Goal: Task Accomplishment & Management: Manage account settings

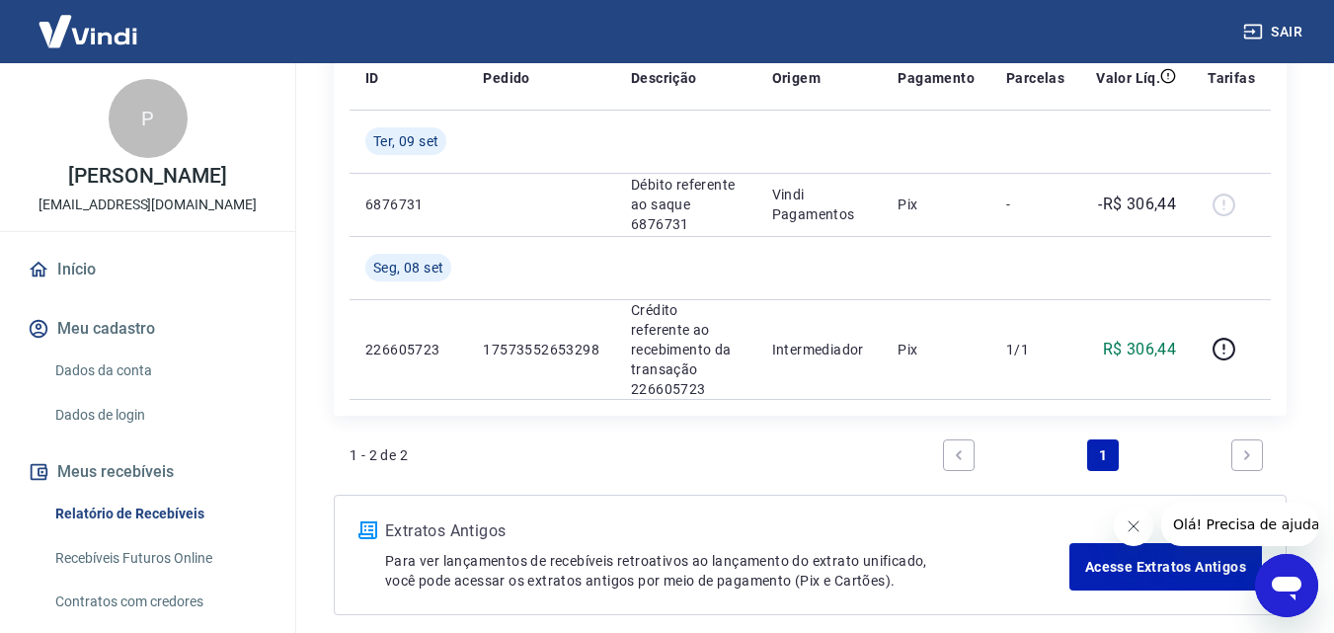
scroll to position [296, 0]
click at [1132, 534] on button "Fechar mensagem da empresa" at bounding box center [1132, 525] width 39 height 39
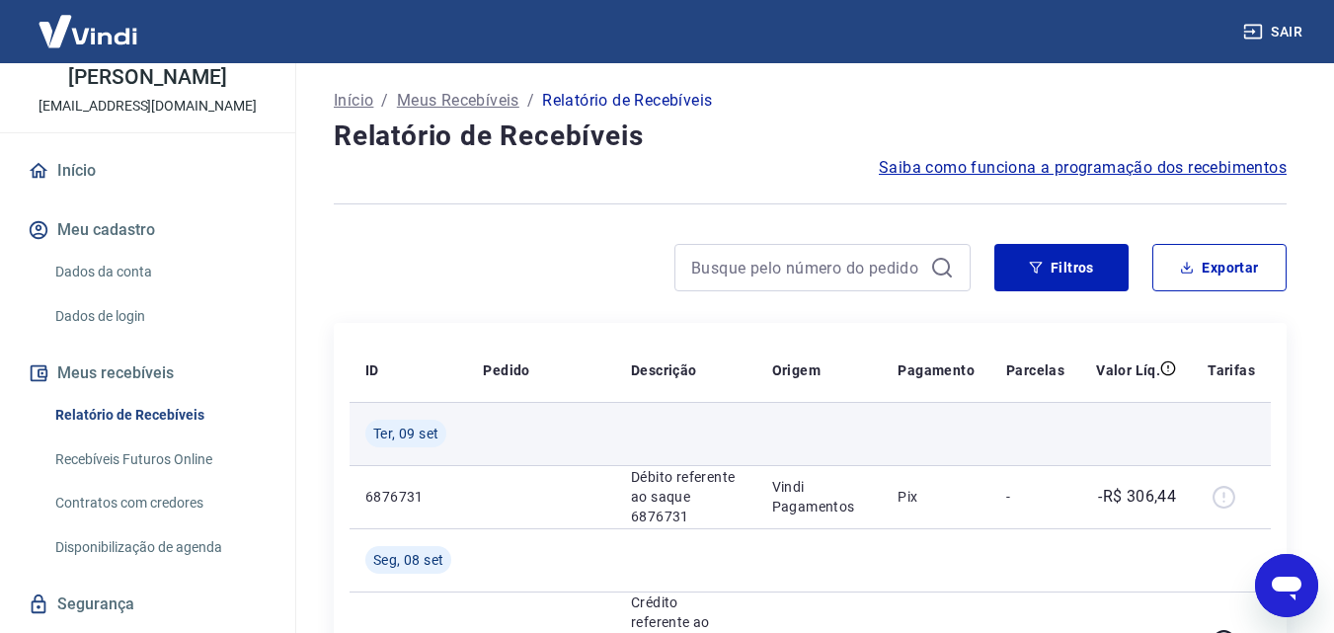
scroll to position [0, 0]
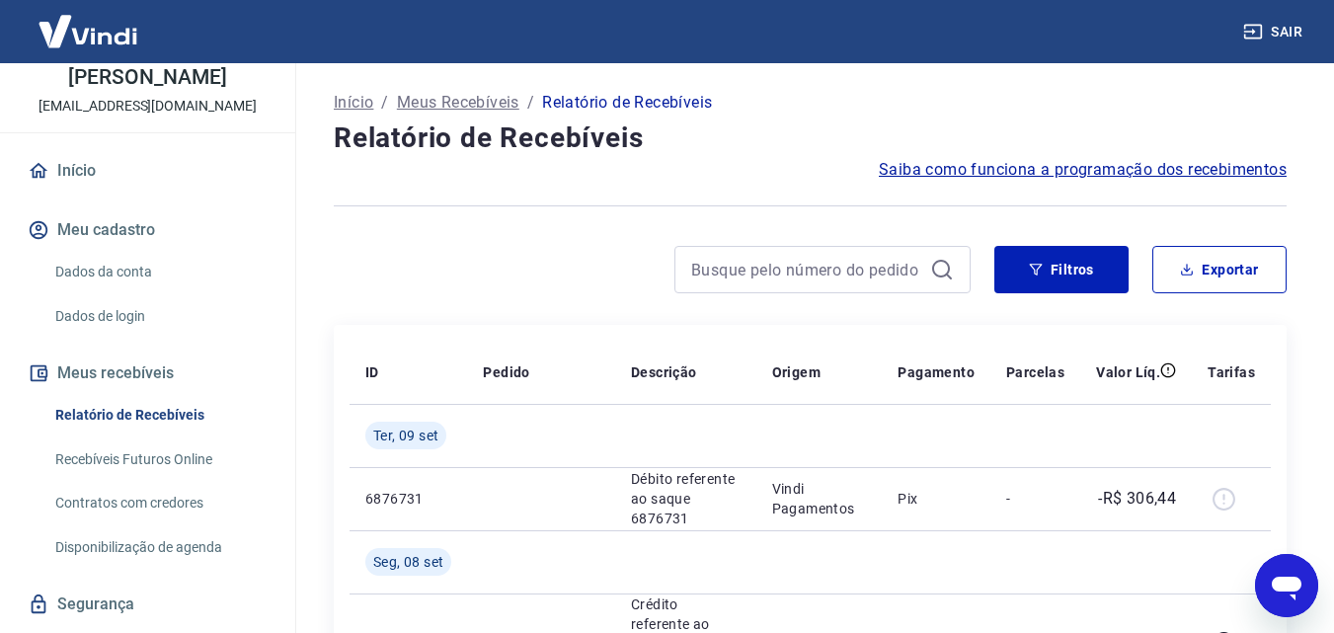
click at [1062, 167] on span "Saiba como funciona a programação dos recebimentos" at bounding box center [1083, 170] width 408 height 24
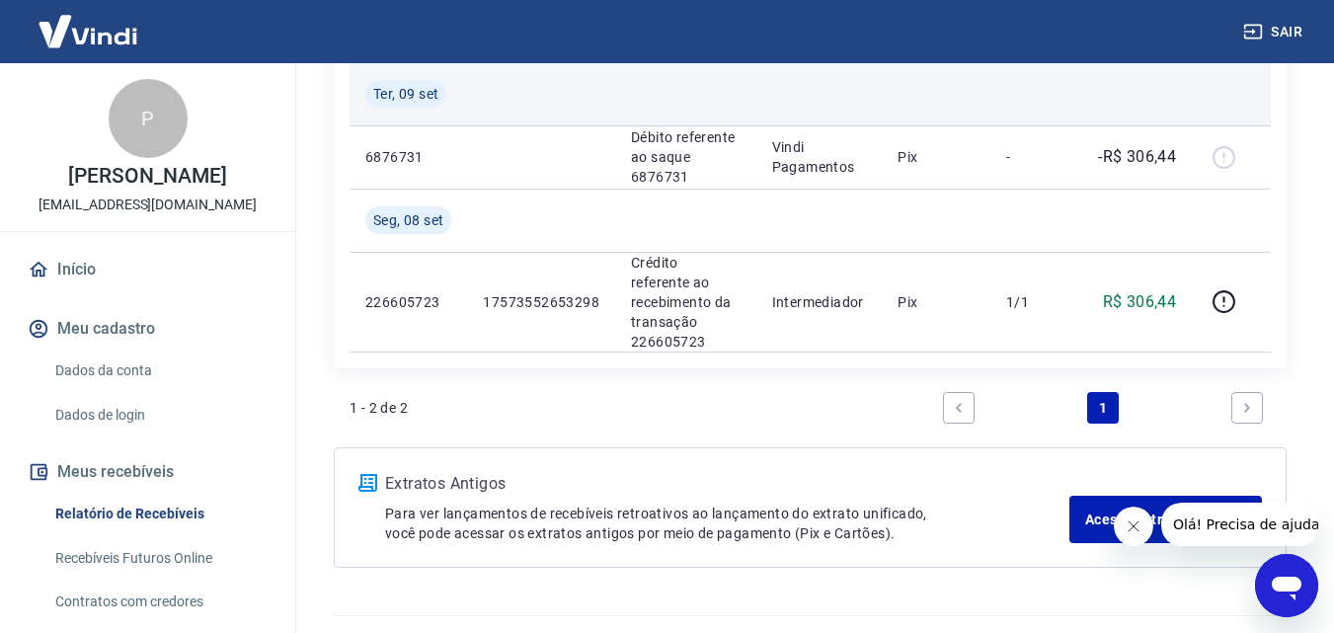
scroll to position [365, 0]
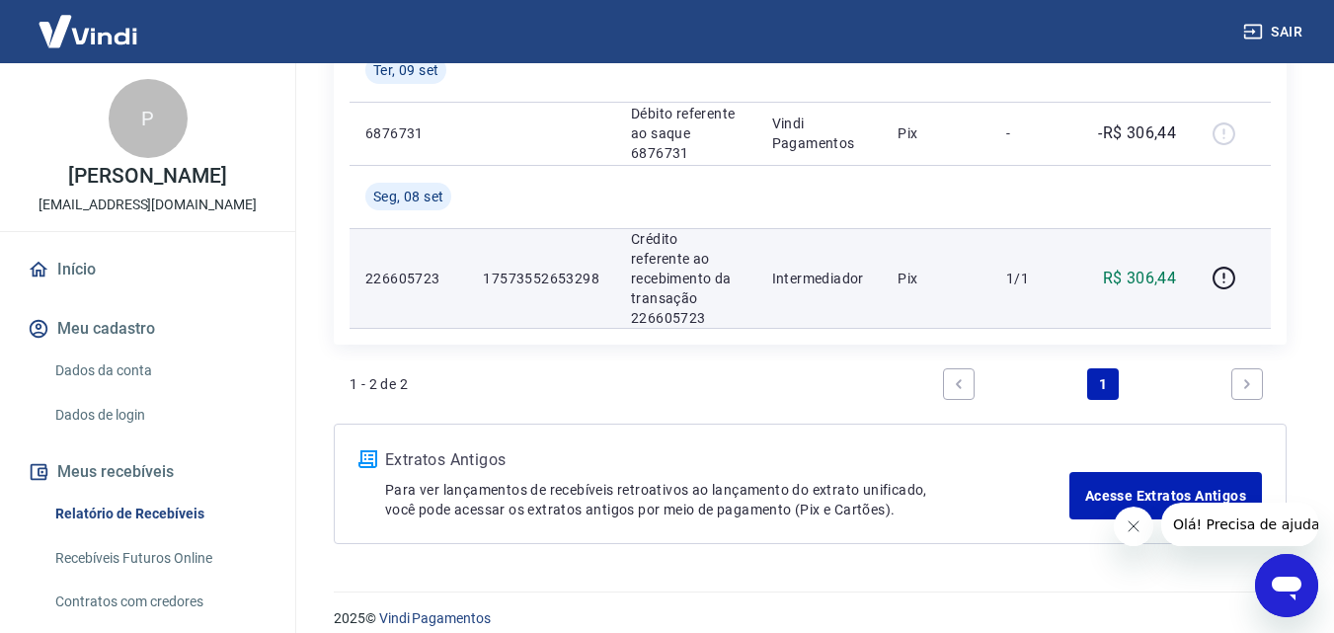
click at [978, 267] on td "Pix" at bounding box center [936, 278] width 109 height 100
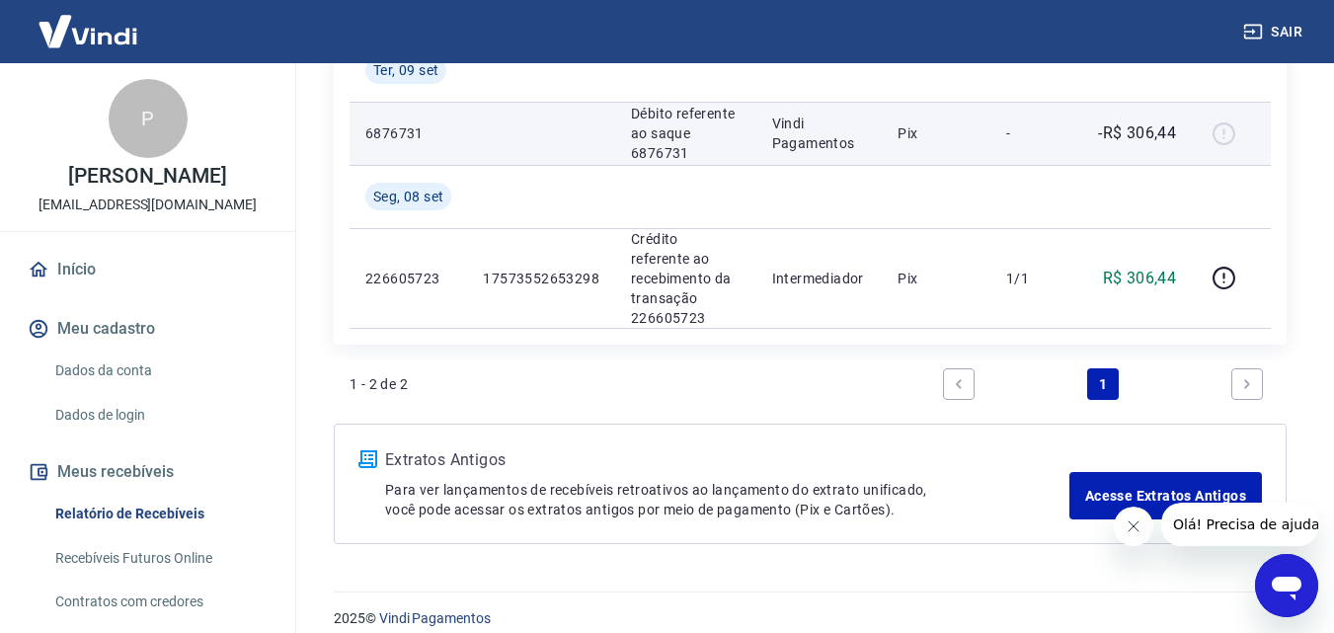
click at [971, 140] on p "Pix" at bounding box center [935, 133] width 77 height 20
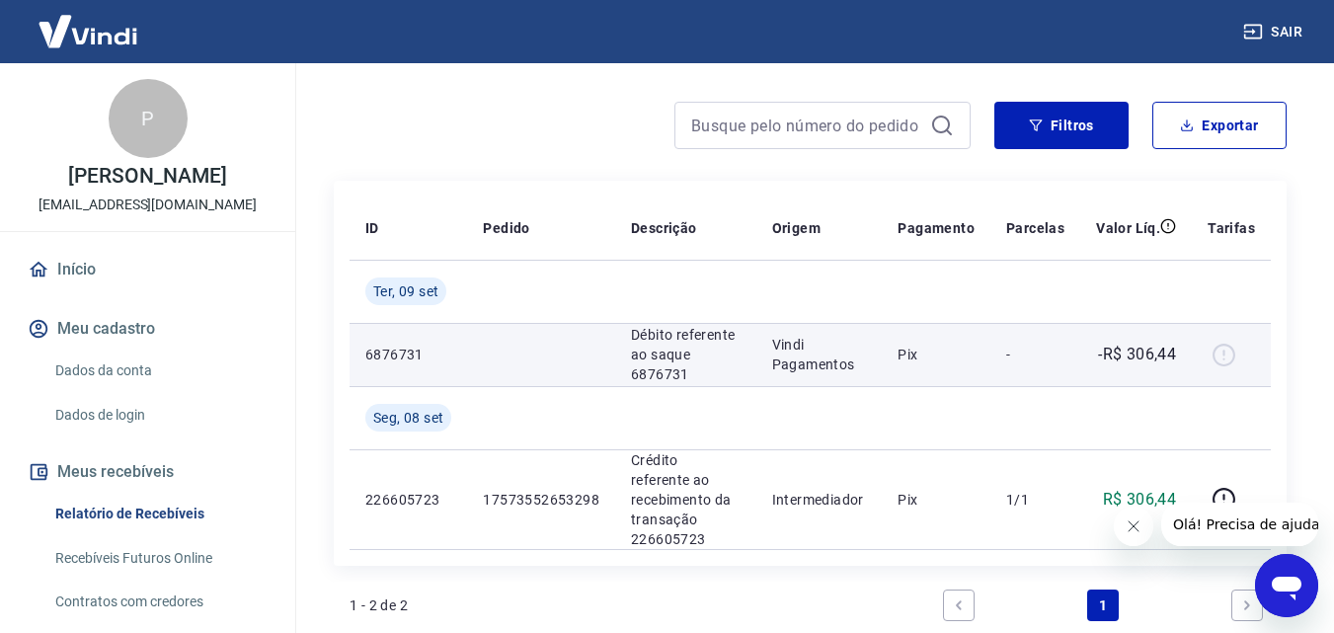
scroll to position [0, 0]
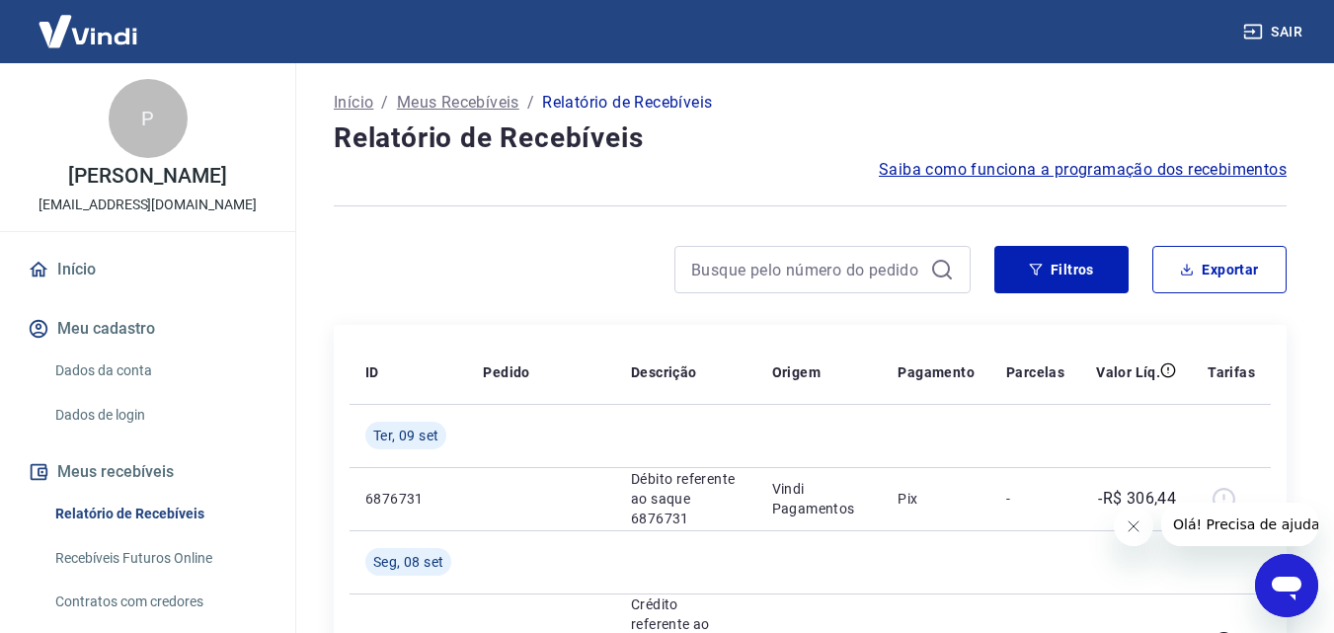
click at [76, 287] on link "Início" at bounding box center [148, 269] width 248 height 43
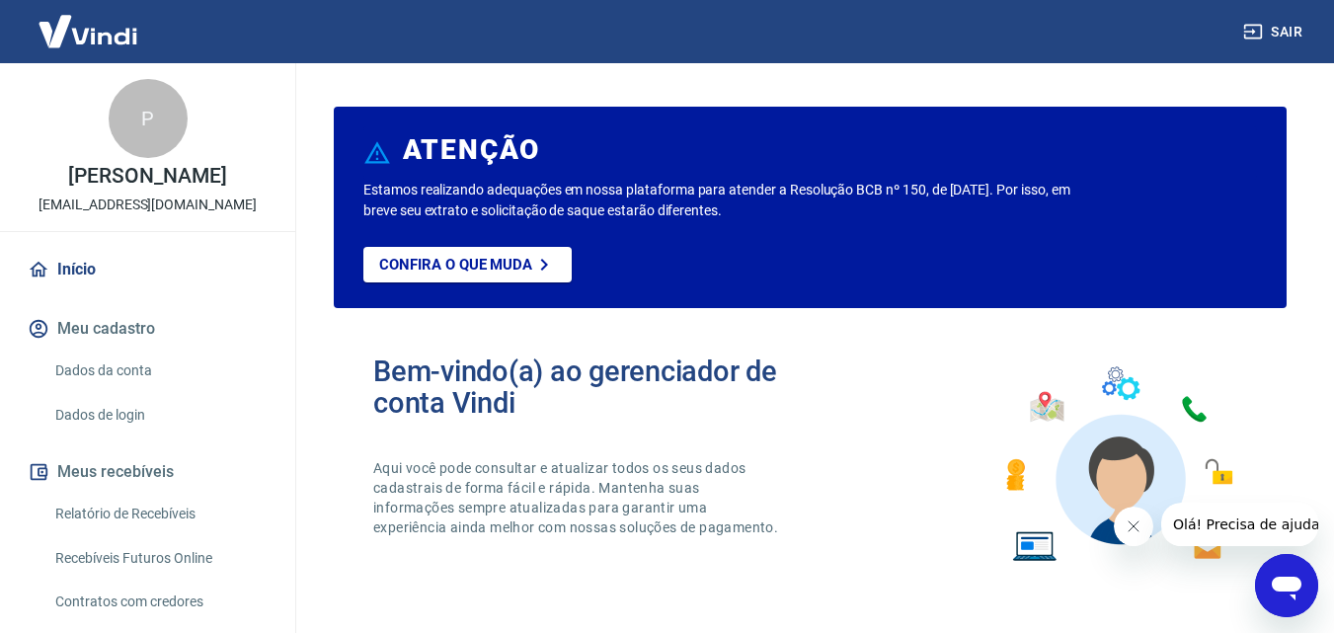
click at [82, 287] on link "Início" at bounding box center [148, 269] width 248 height 43
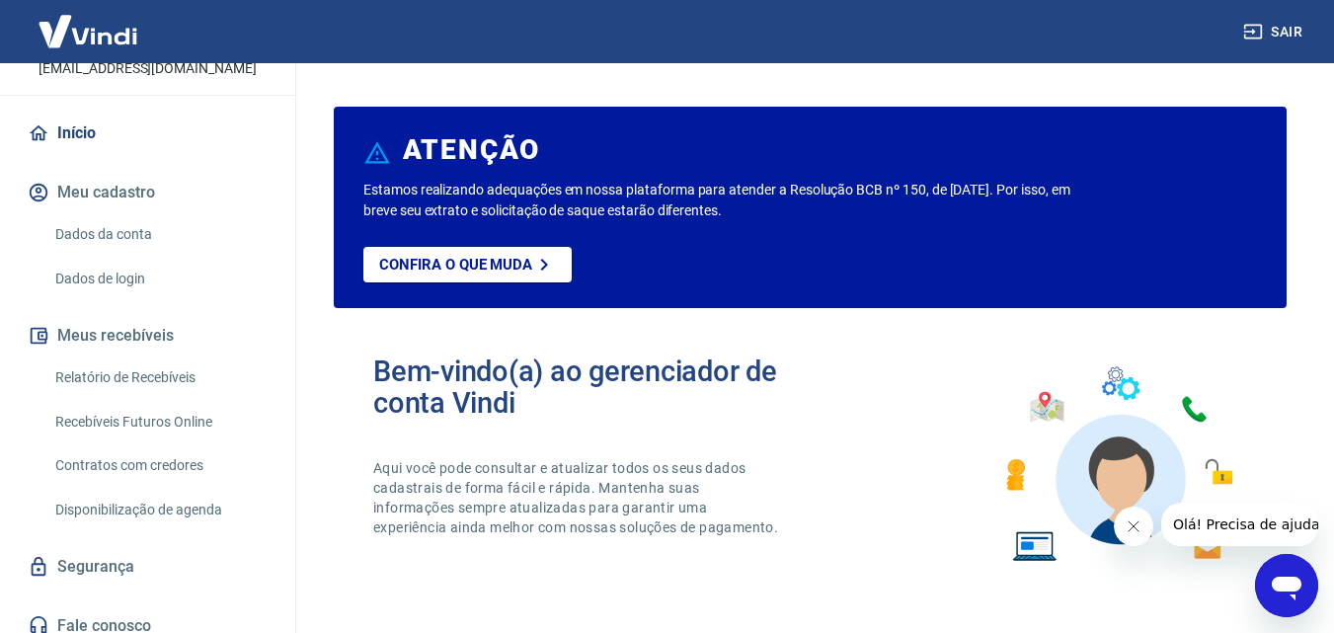
scroll to position [172, 0]
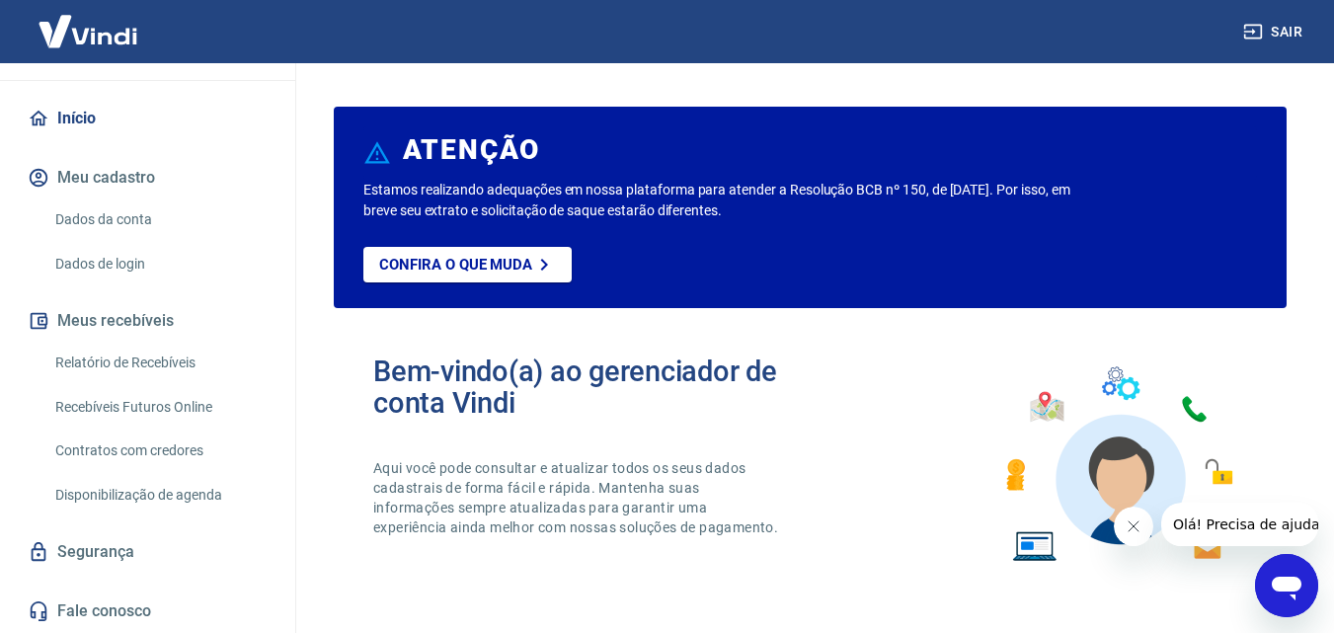
click at [167, 367] on link "Relatório de Recebíveis" at bounding box center [159, 363] width 224 height 40
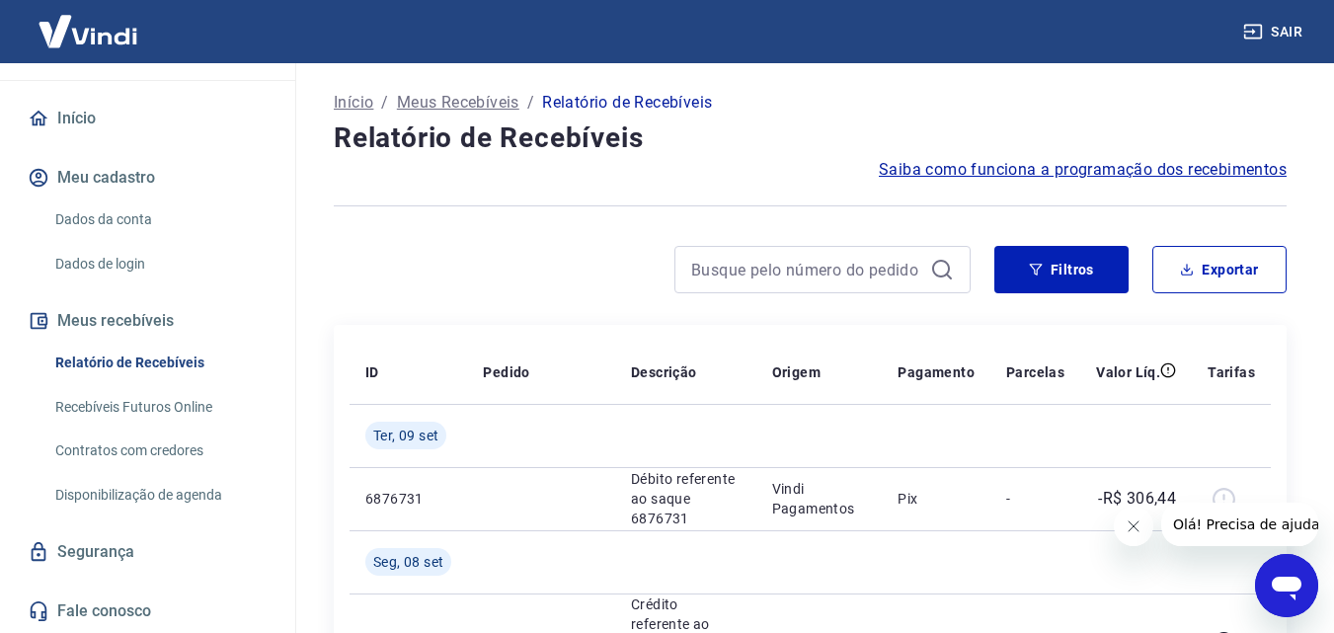
click at [139, 330] on button "Meus recebíveis" at bounding box center [148, 320] width 248 height 43
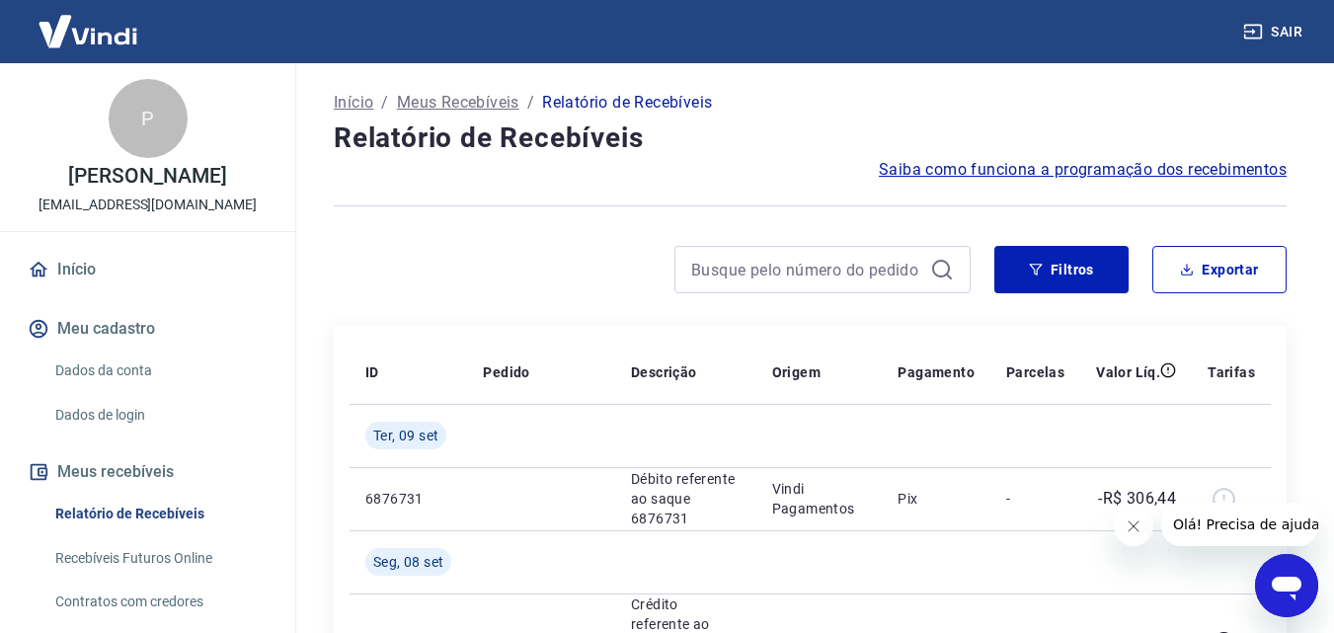
click at [87, 48] on img at bounding box center [88, 31] width 128 height 60
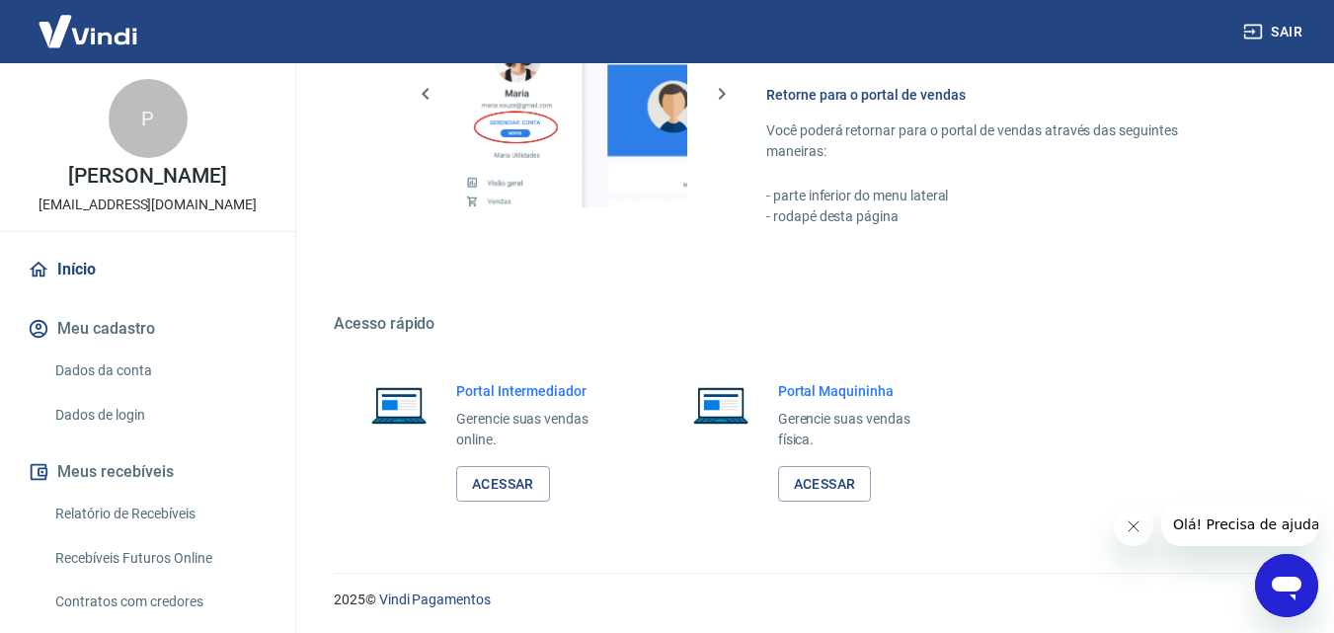
scroll to position [1192, 0]
click at [142, 114] on div "P" at bounding box center [148, 118] width 79 height 79
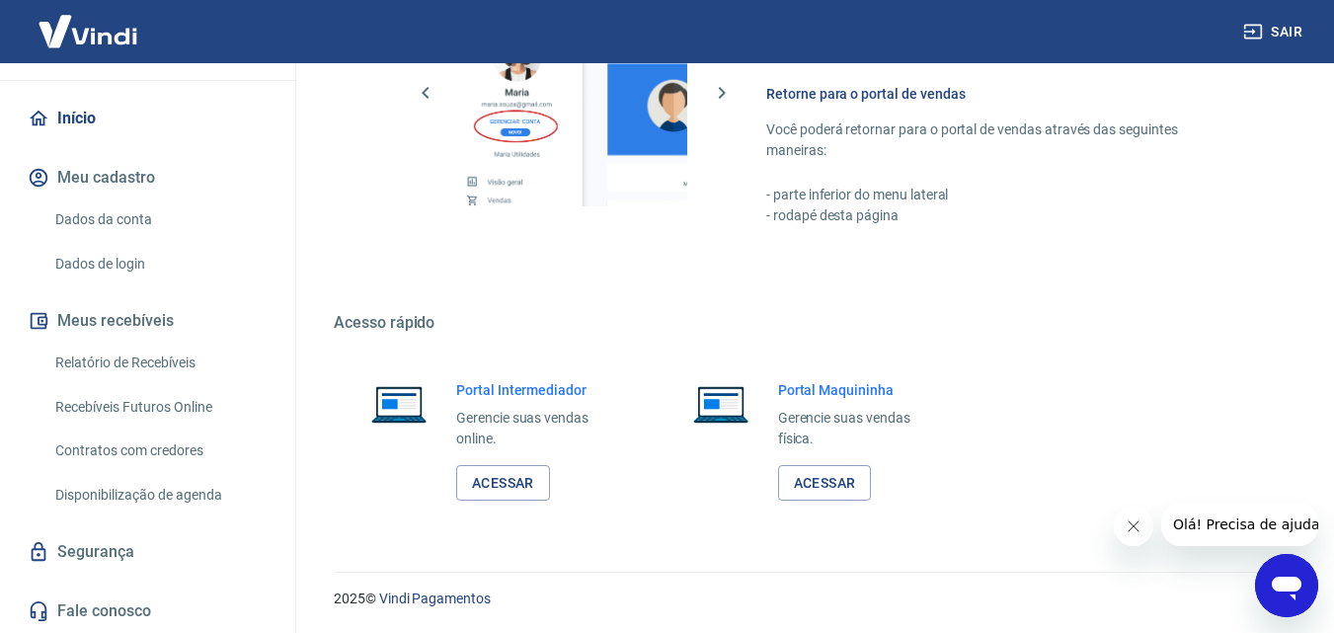
scroll to position [172, 0]
click at [153, 322] on button "Meus recebíveis" at bounding box center [148, 320] width 248 height 43
click at [166, 357] on link "Relatório de Recebíveis" at bounding box center [159, 363] width 224 height 40
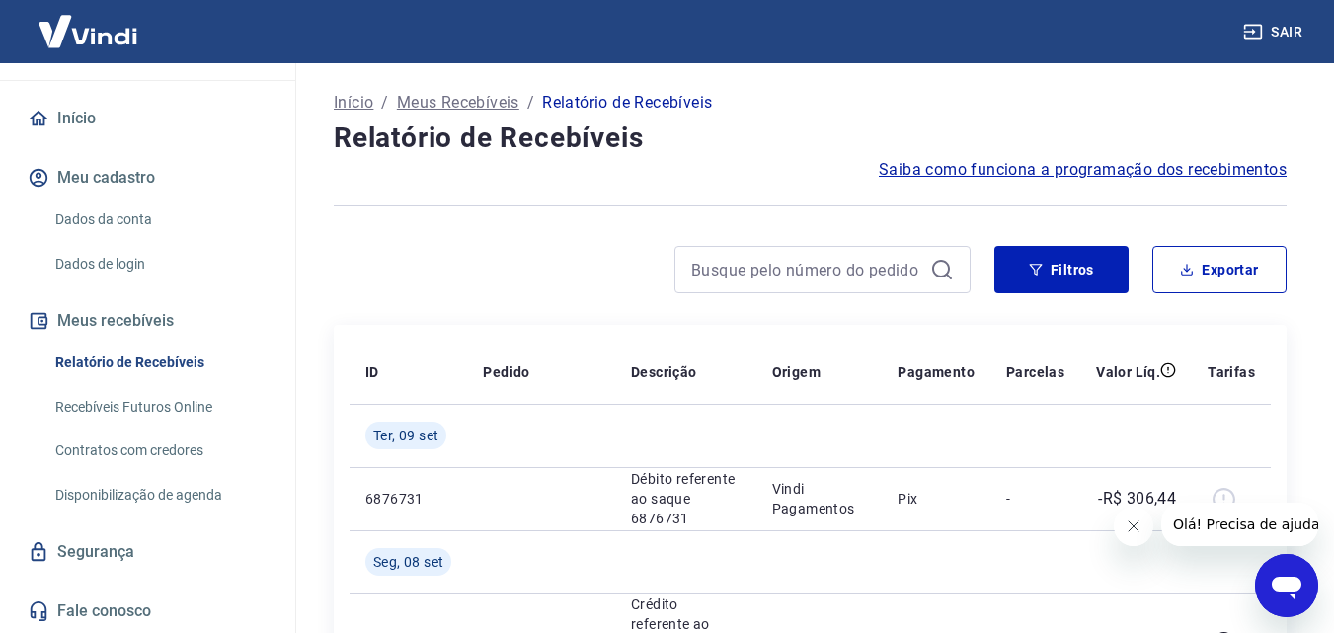
click at [422, 104] on p "Meus Recebíveis" at bounding box center [458, 103] width 122 height 24
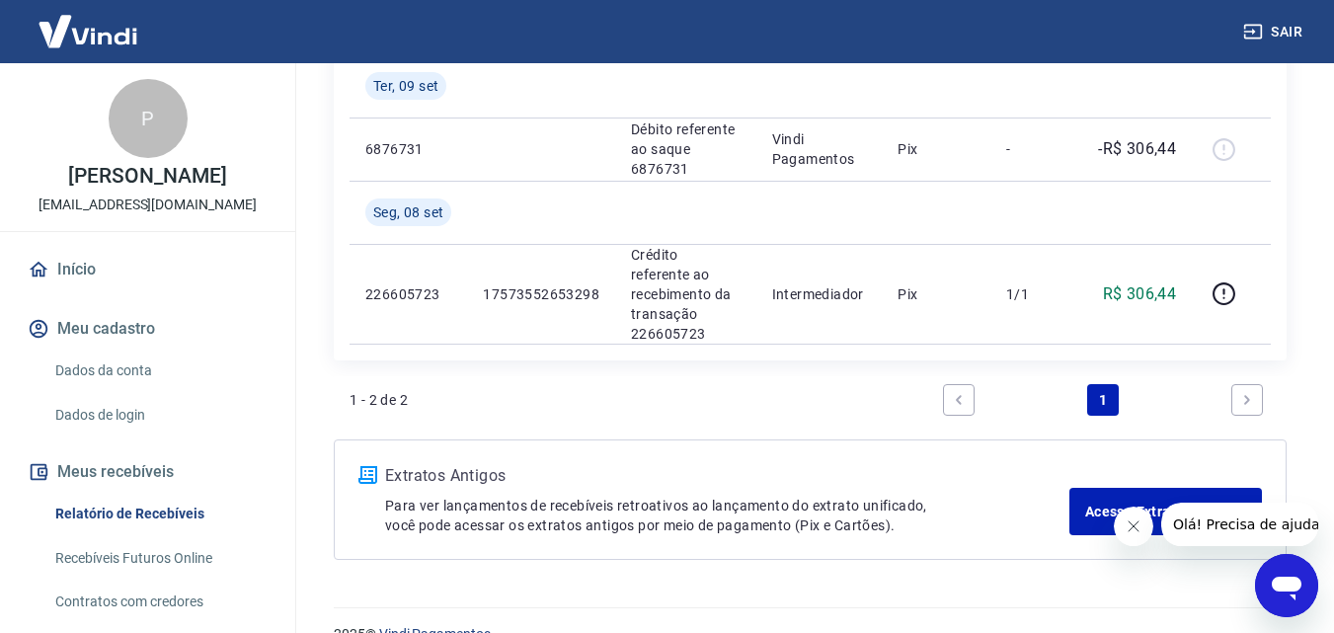
scroll to position [365, 0]
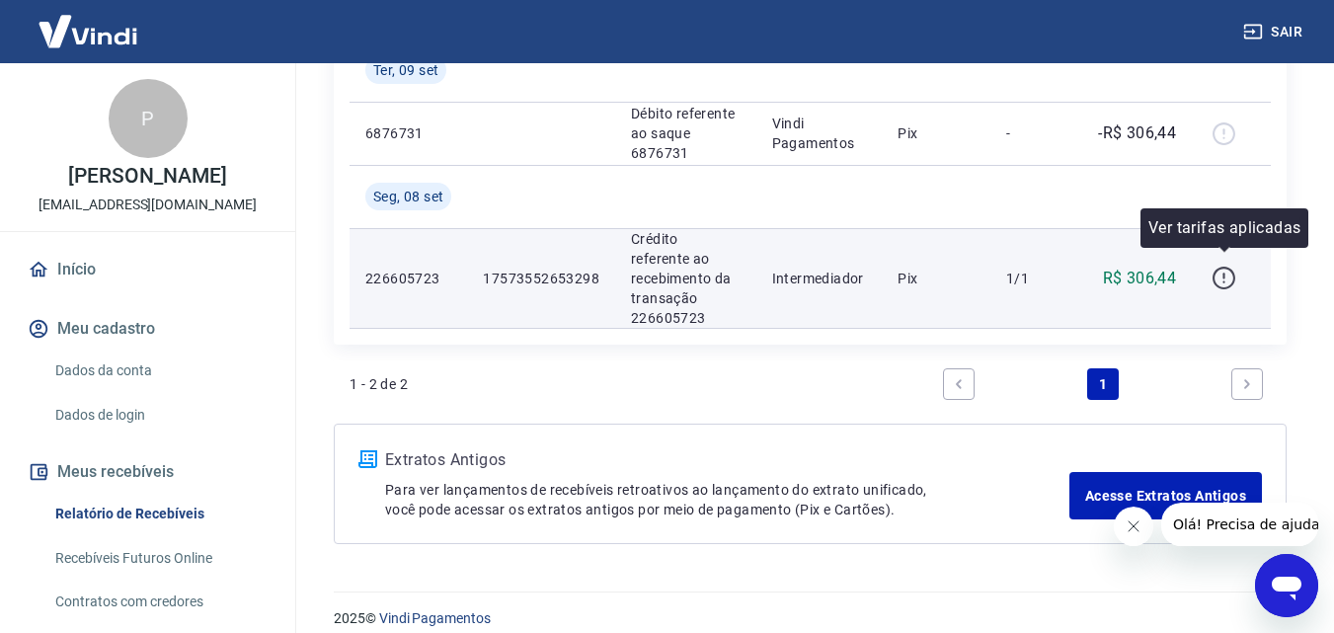
click at [1224, 272] on icon "button" at bounding box center [1223, 275] width 2 height 6
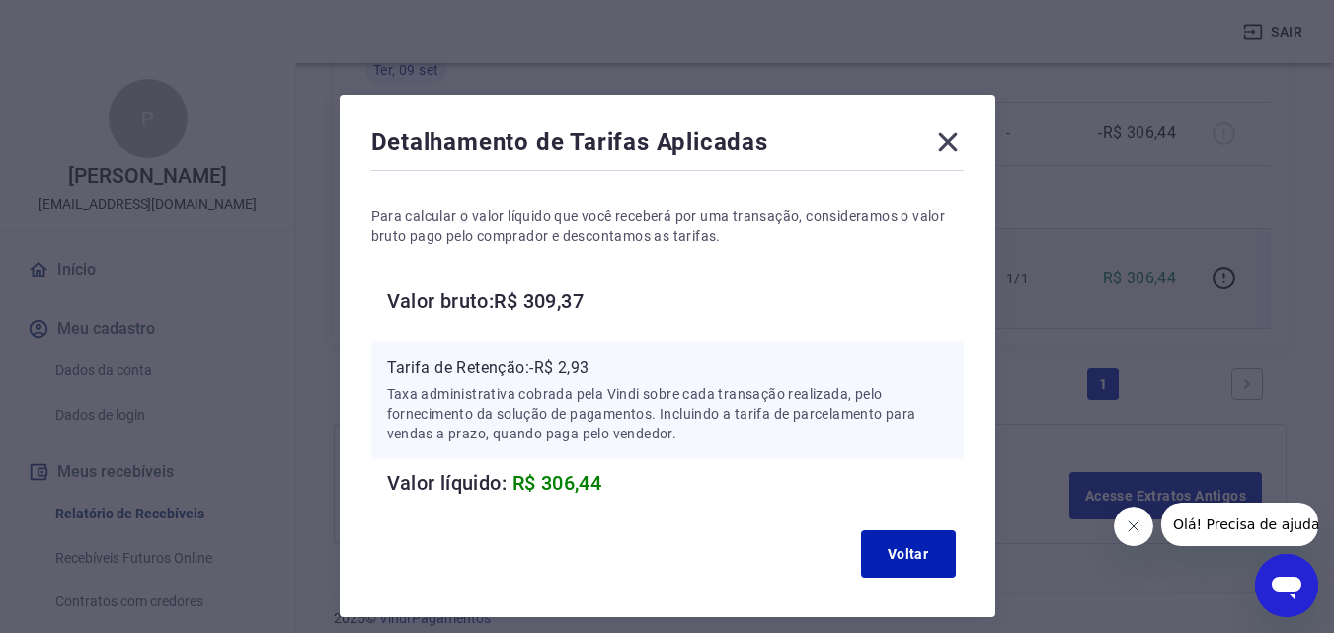
scroll to position [79, 0]
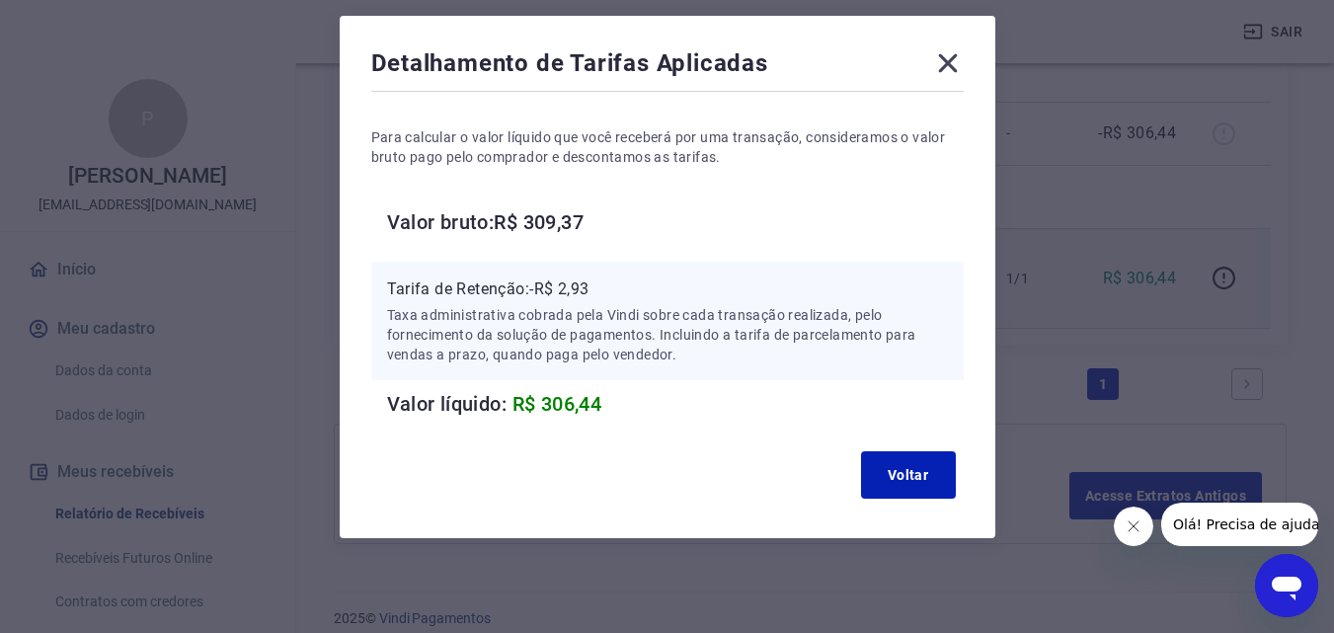
click at [955, 68] on icon at bounding box center [948, 63] width 32 height 32
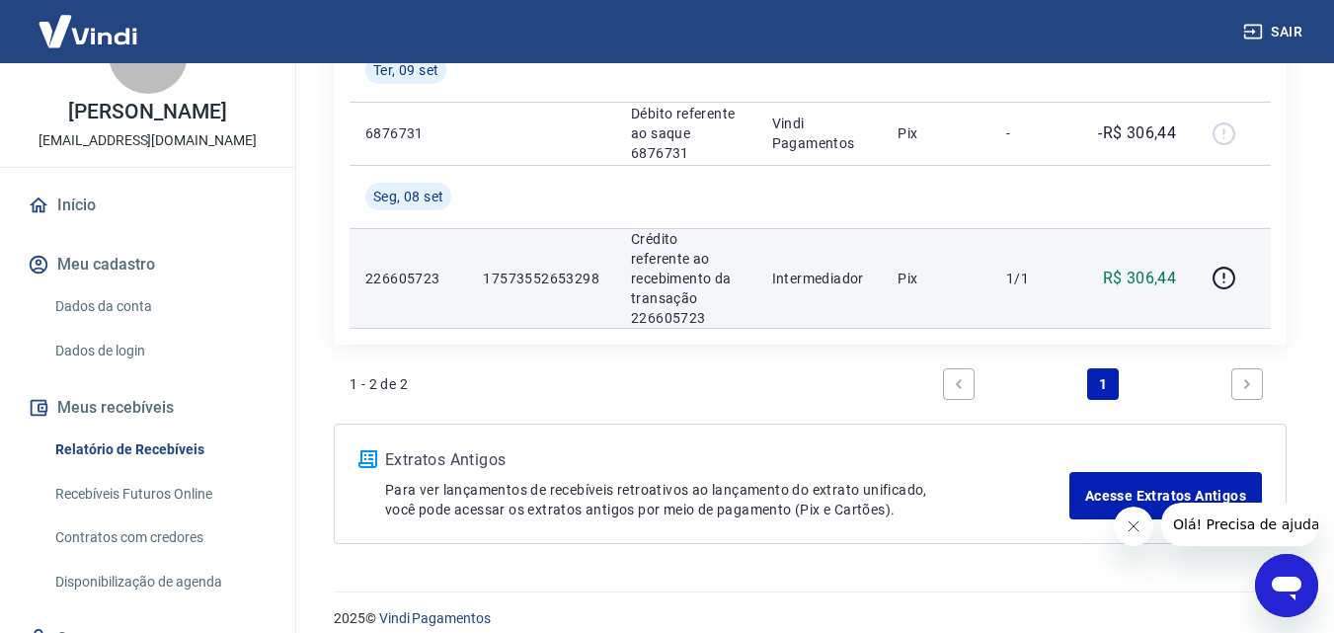
scroll to position [99, 0]
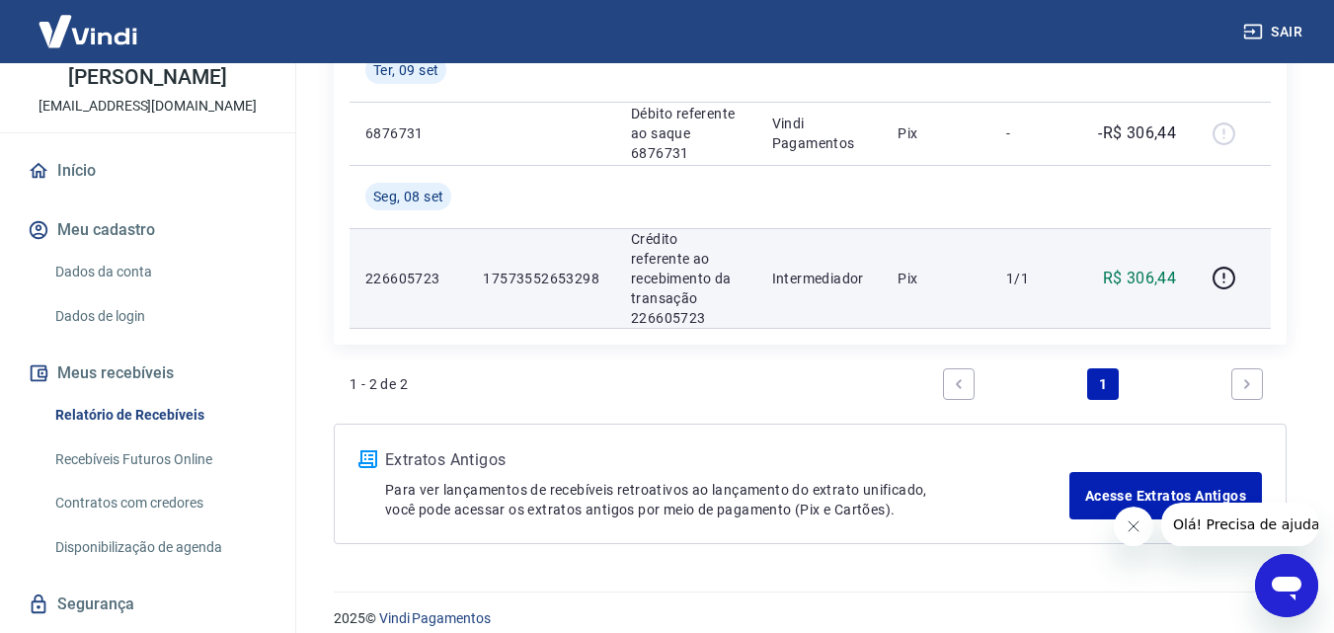
click at [118, 279] on link "Dados da conta" at bounding box center [159, 272] width 224 height 40
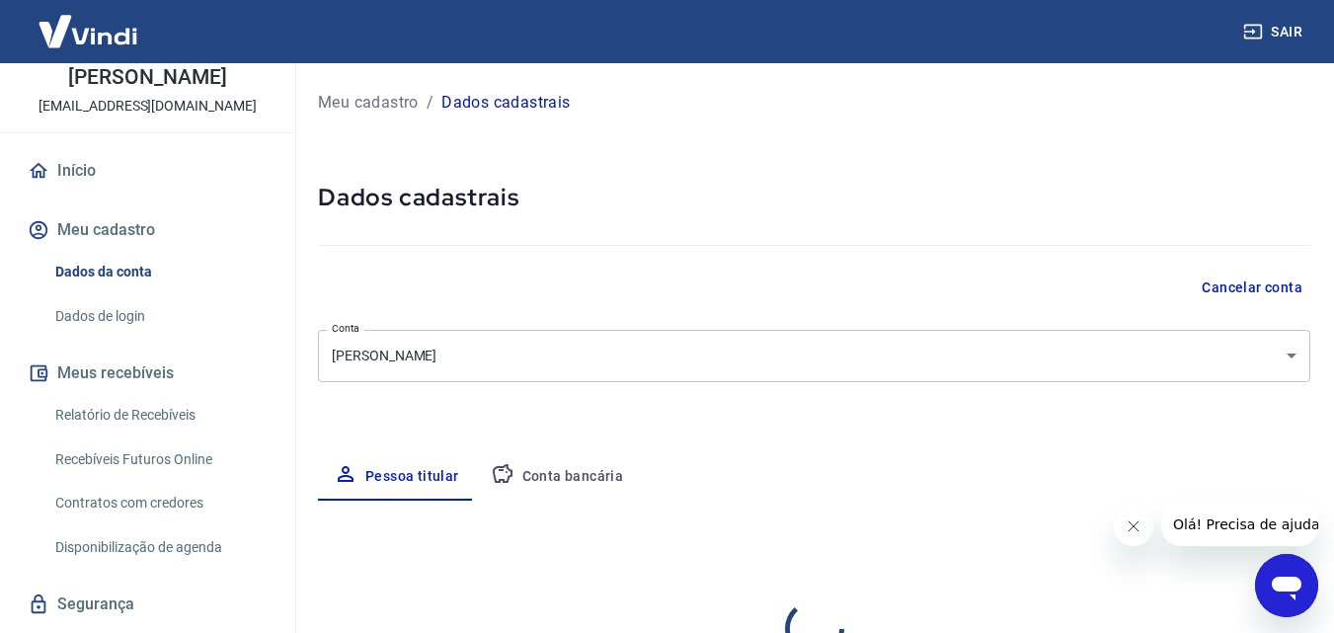
select select "GO"
select select "business"
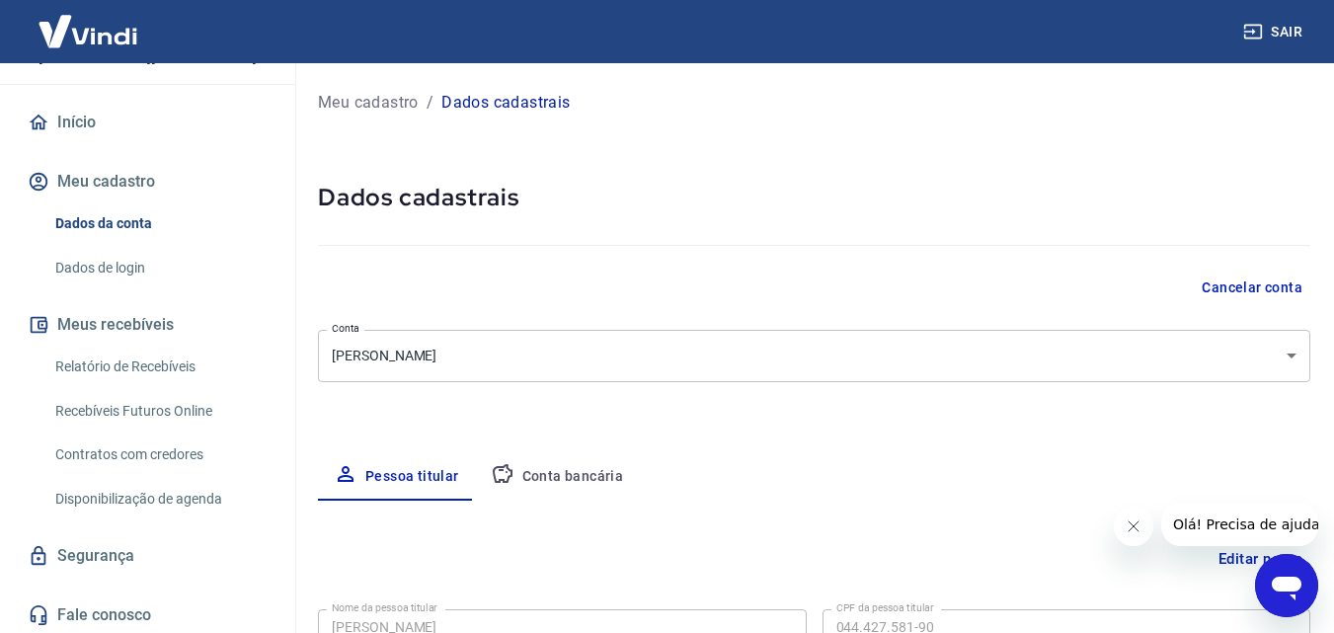
scroll to position [172, 0]
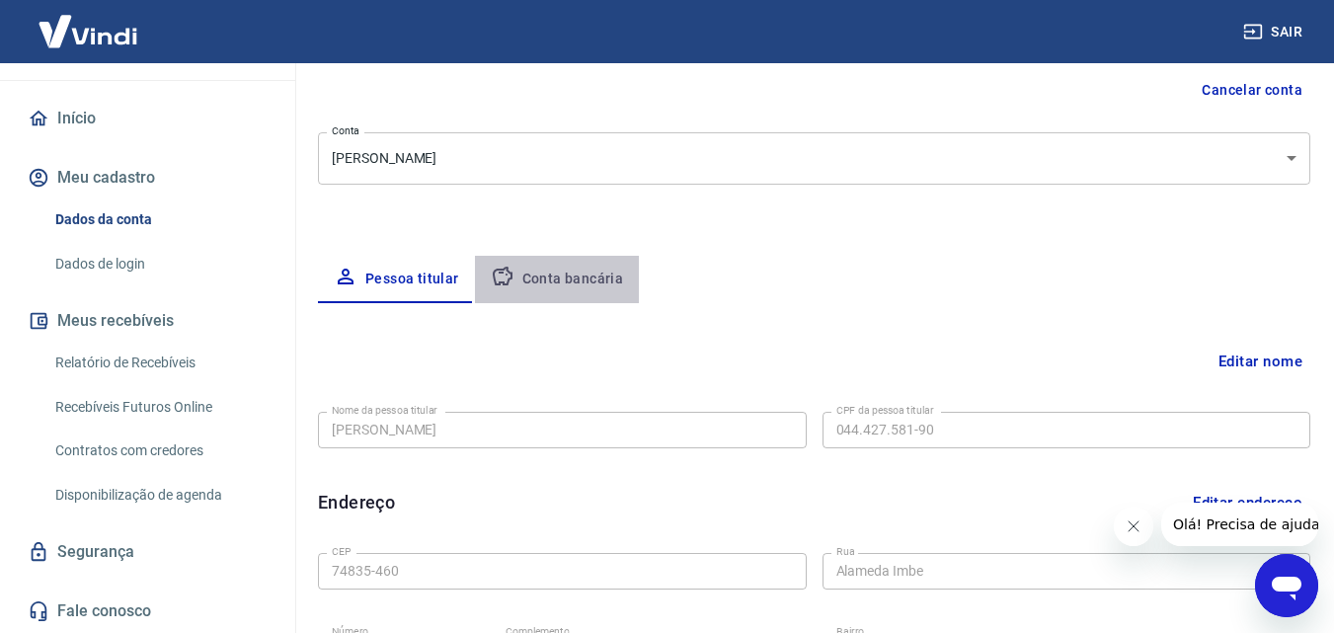
click at [560, 283] on button "Conta bancária" at bounding box center [557, 279] width 165 height 47
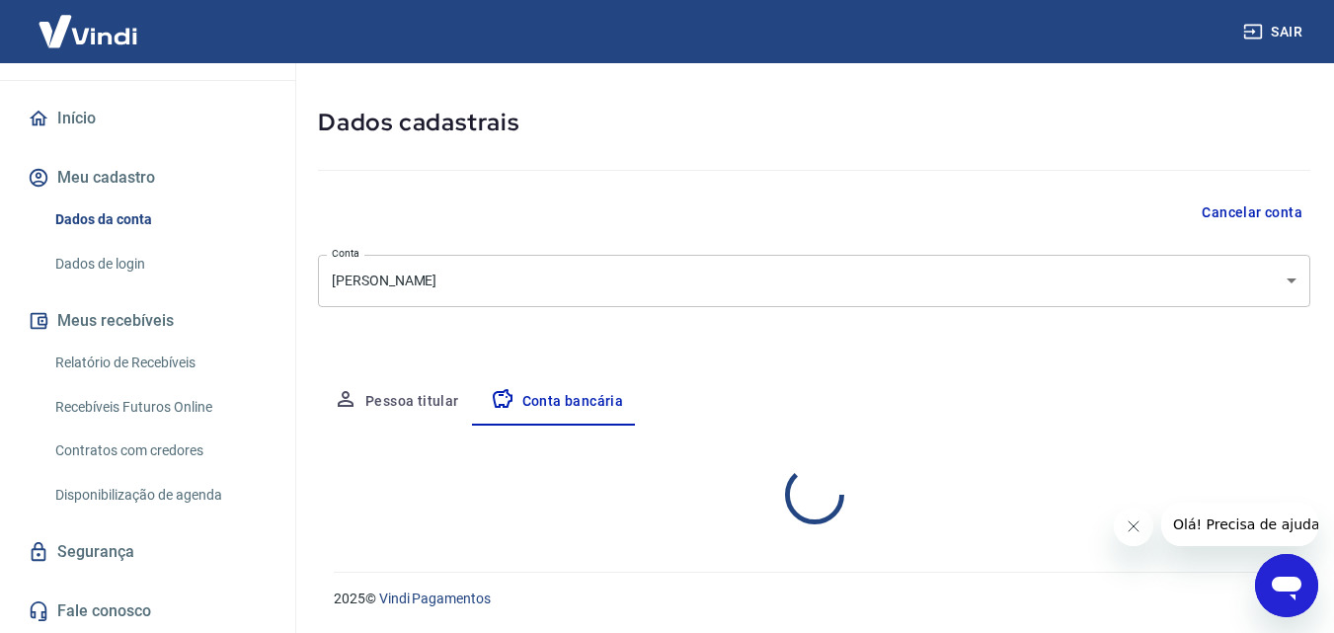
select select "1"
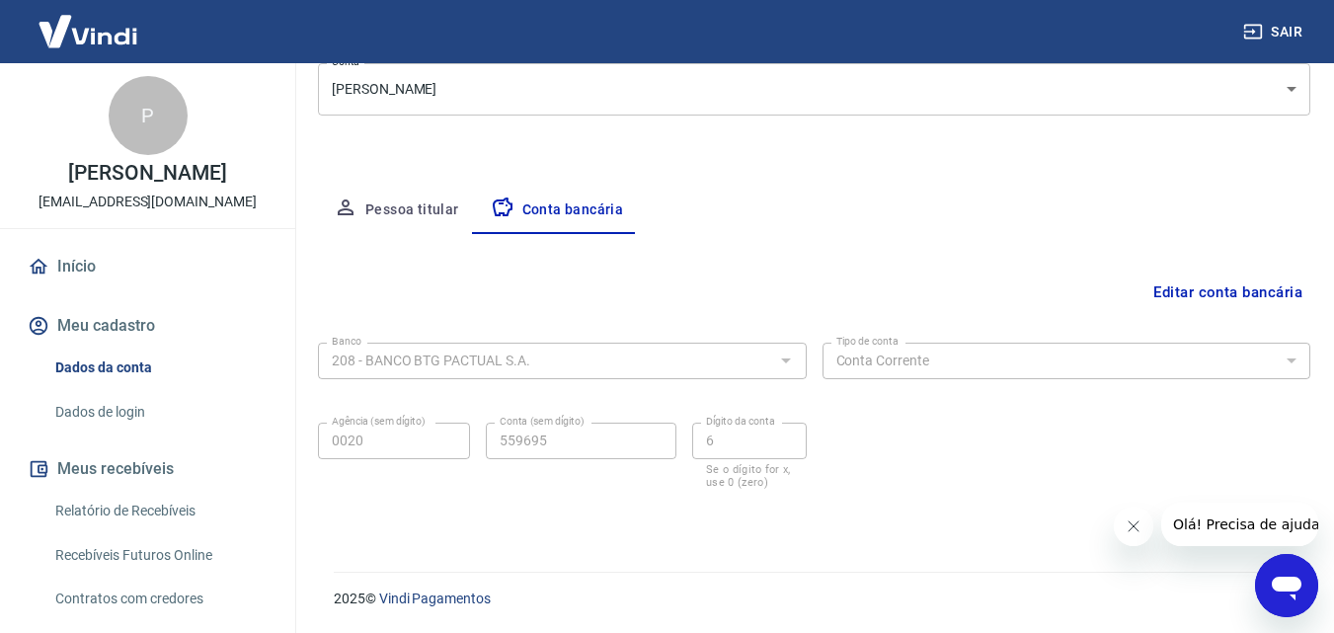
scroll to position [0, 0]
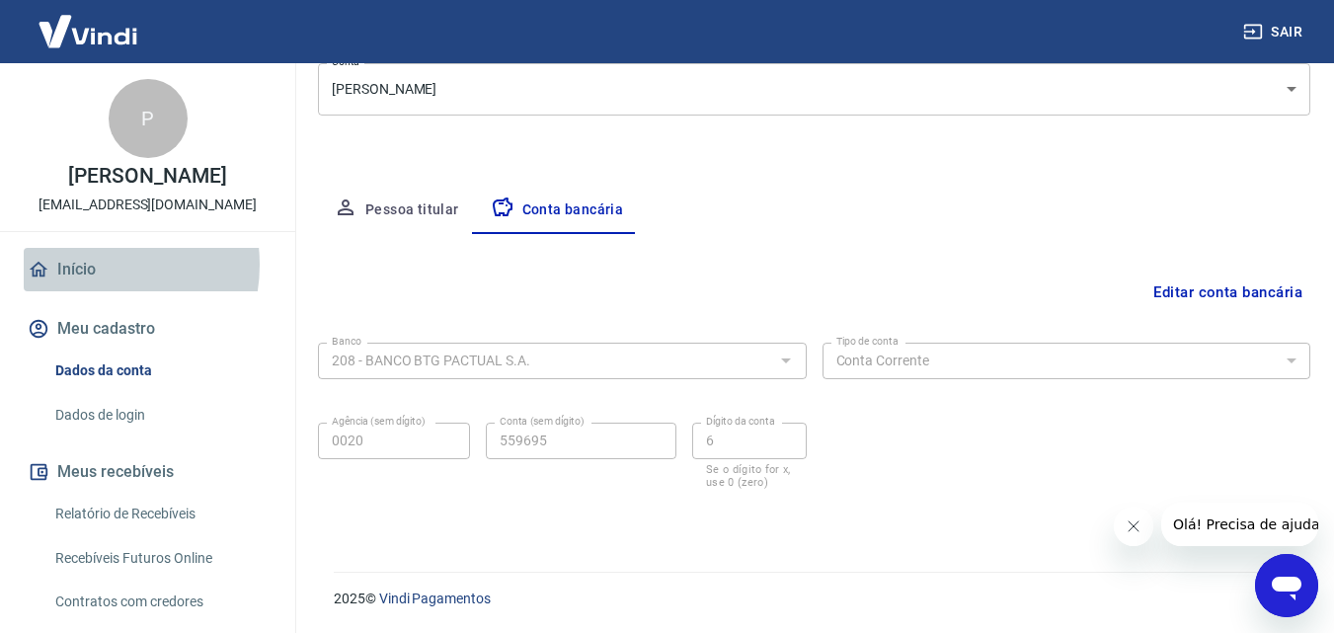
click at [85, 285] on link "Início" at bounding box center [148, 269] width 248 height 43
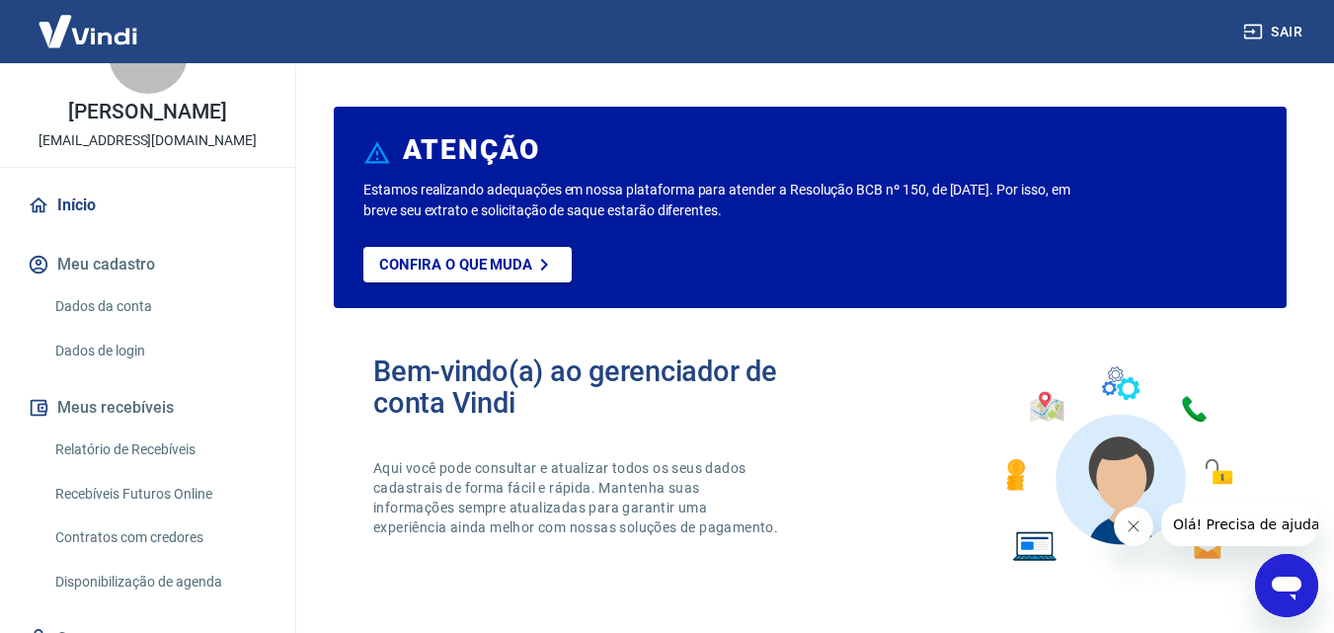
scroll to position [99, 0]
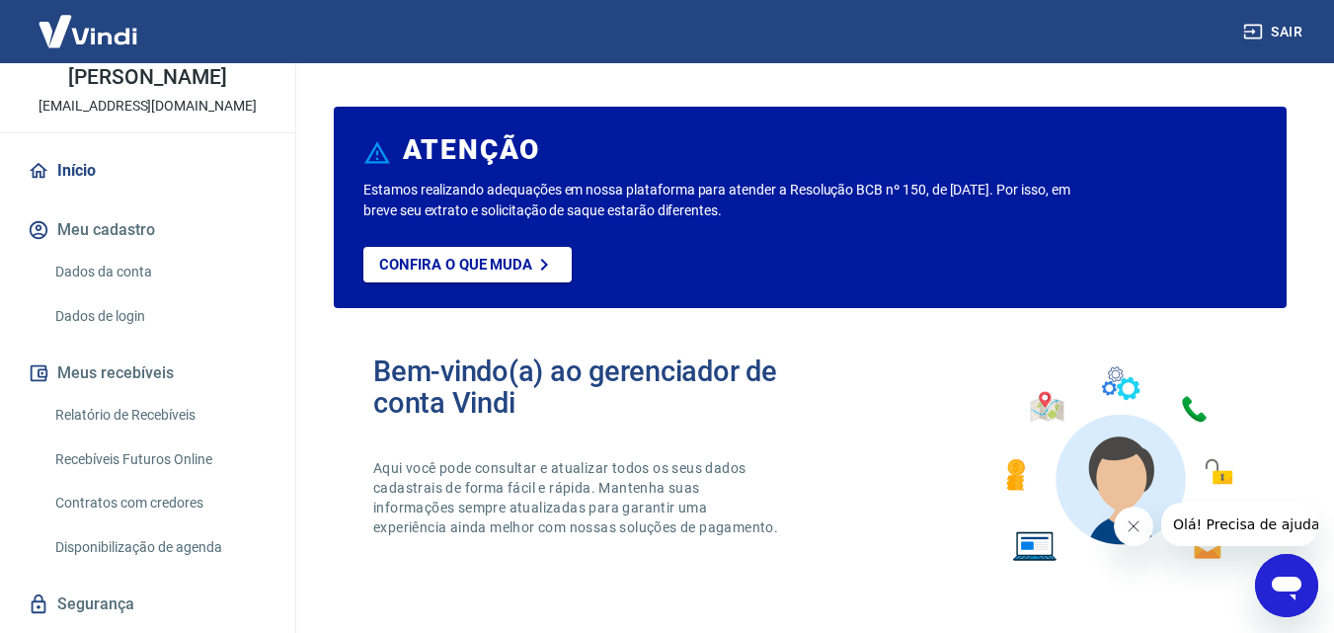
click at [85, 18] on img at bounding box center [88, 31] width 128 height 60
click at [85, 23] on img at bounding box center [88, 31] width 128 height 60
click at [80, 35] on img at bounding box center [88, 31] width 128 height 60
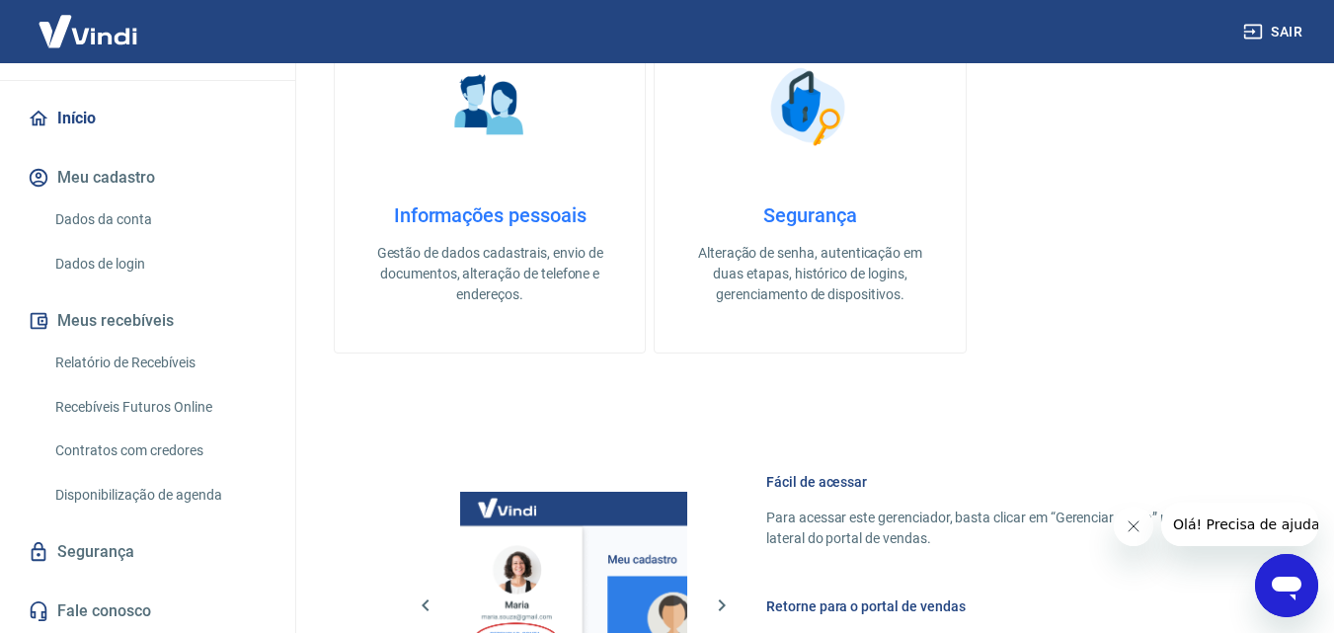
scroll to position [691, 0]
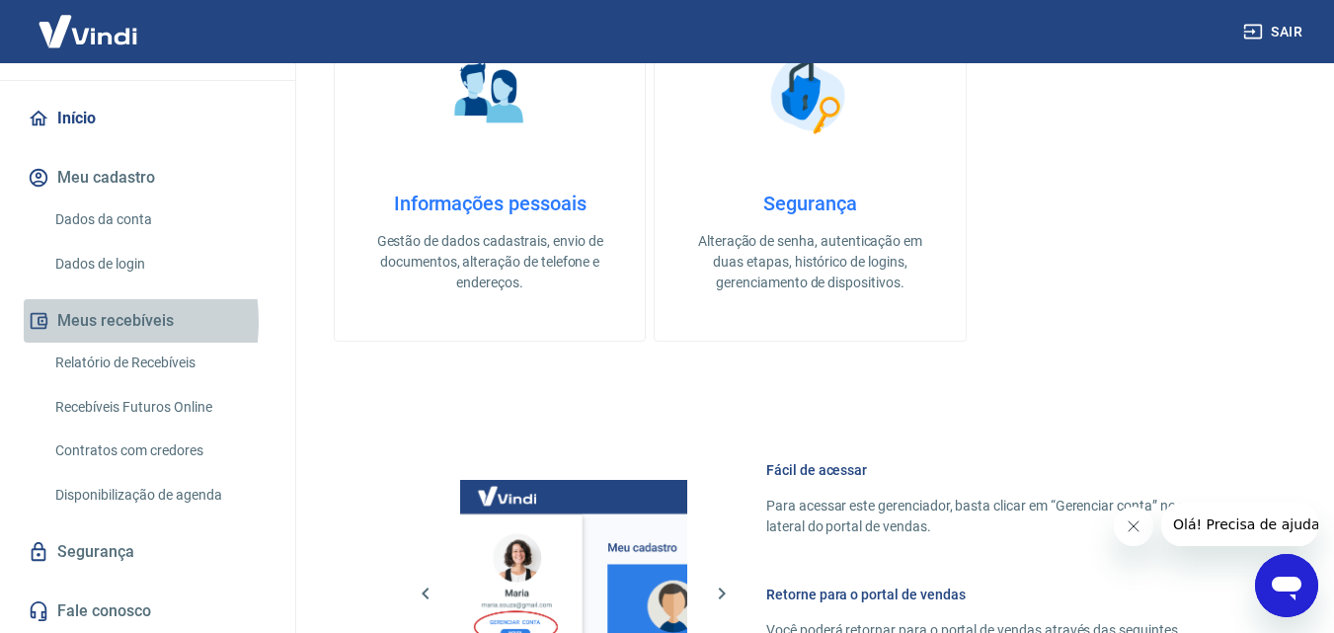
click at [64, 322] on button "Meus recebíveis" at bounding box center [148, 320] width 248 height 43
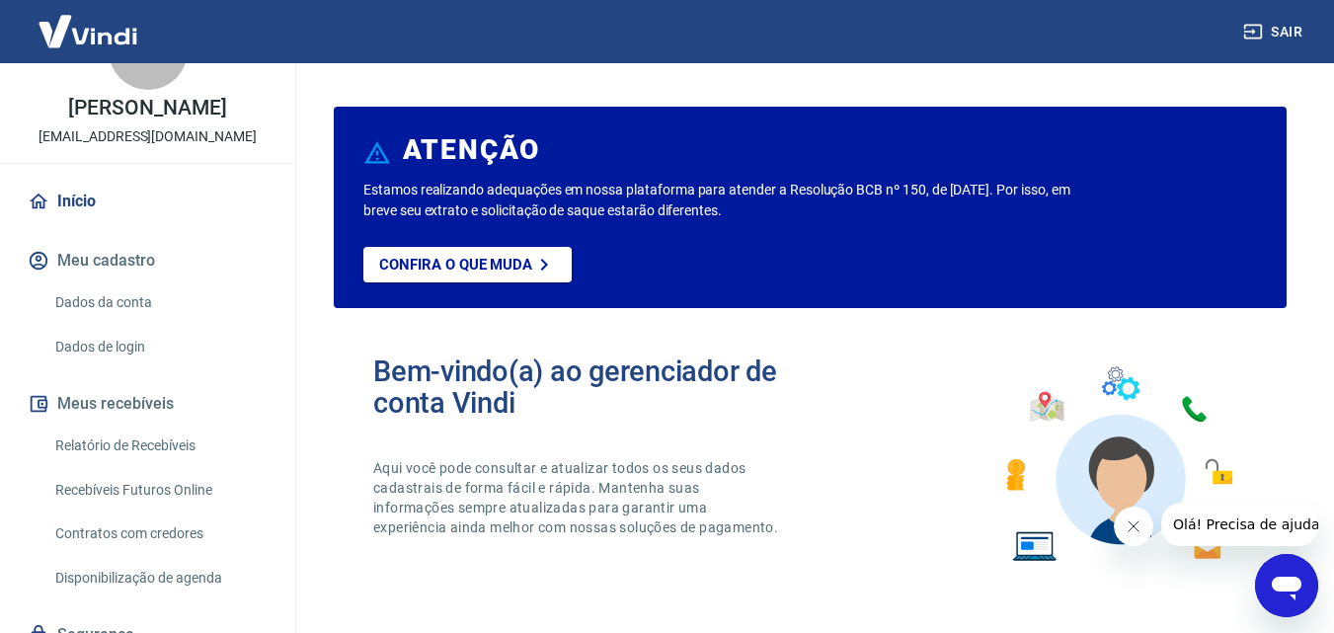
scroll to position [172, 0]
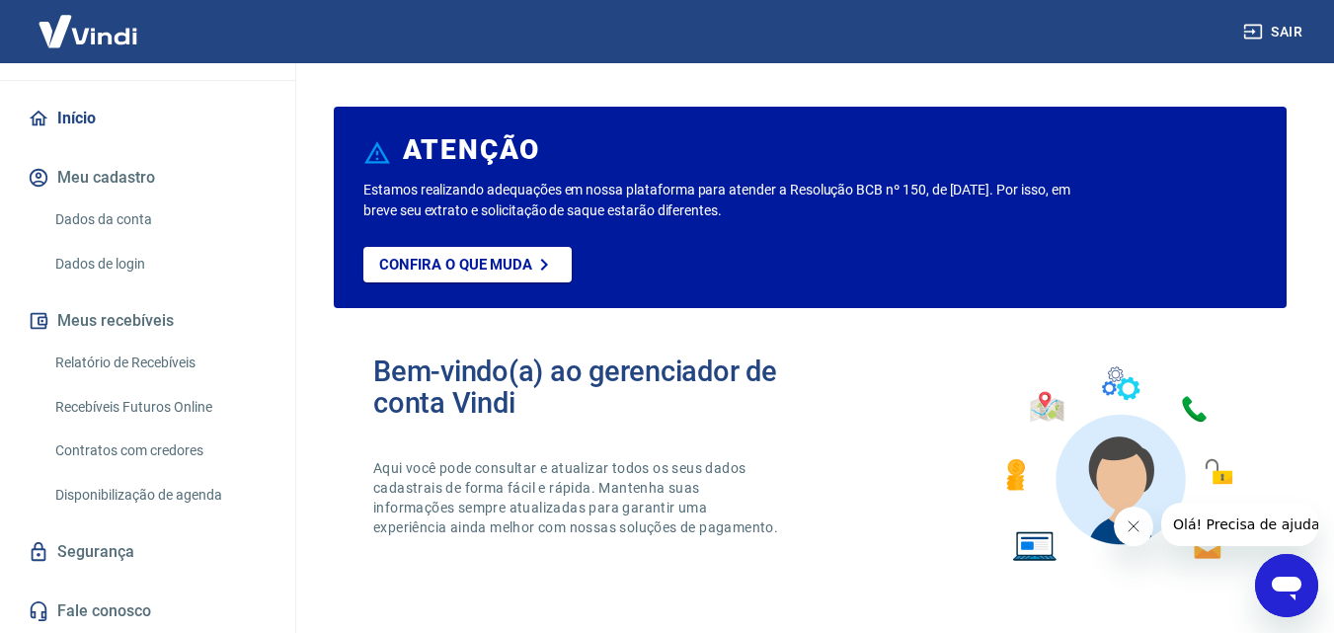
click at [168, 409] on link "Recebíveis Futuros Online" at bounding box center [159, 407] width 224 height 40
